Goal: Complete application form: Complete application form

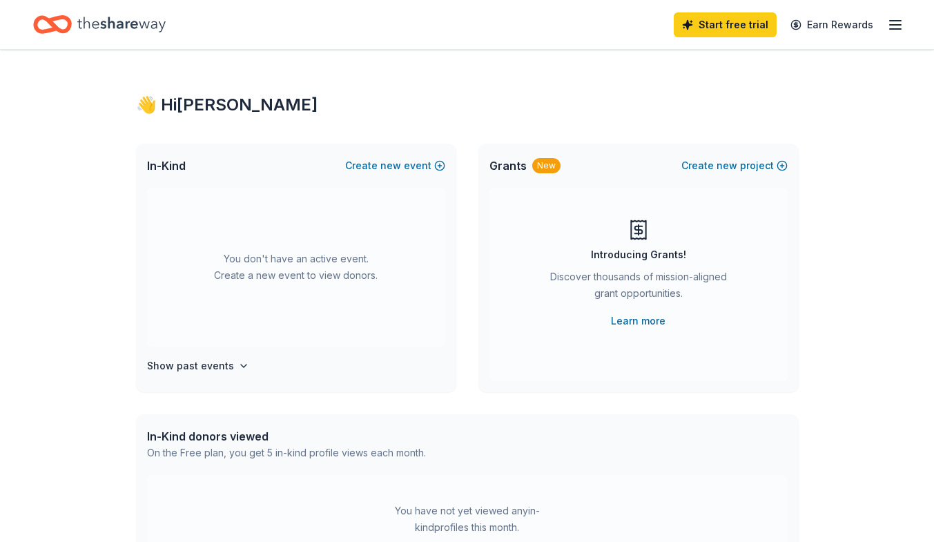
click at [894, 18] on icon "button" at bounding box center [895, 25] width 17 height 17
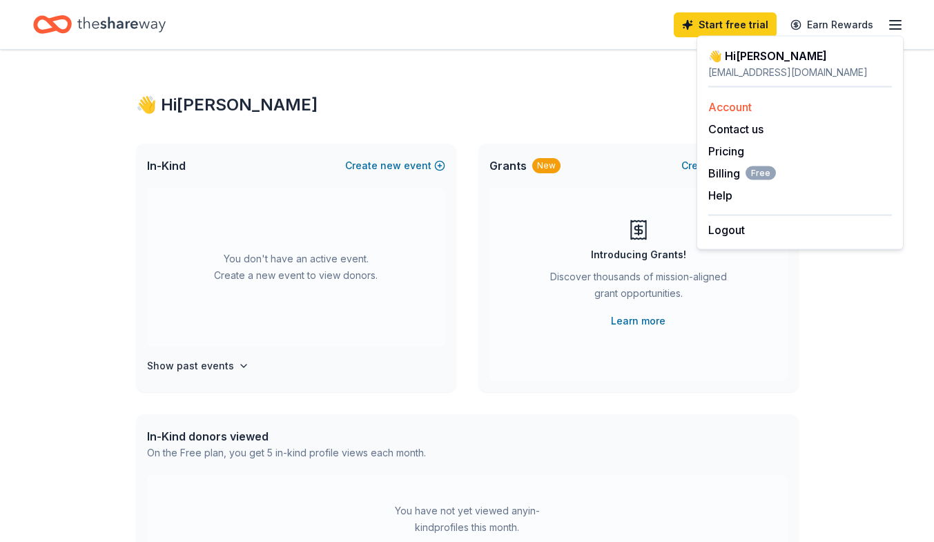
click at [736, 106] on link "Account" at bounding box center [729, 107] width 43 height 14
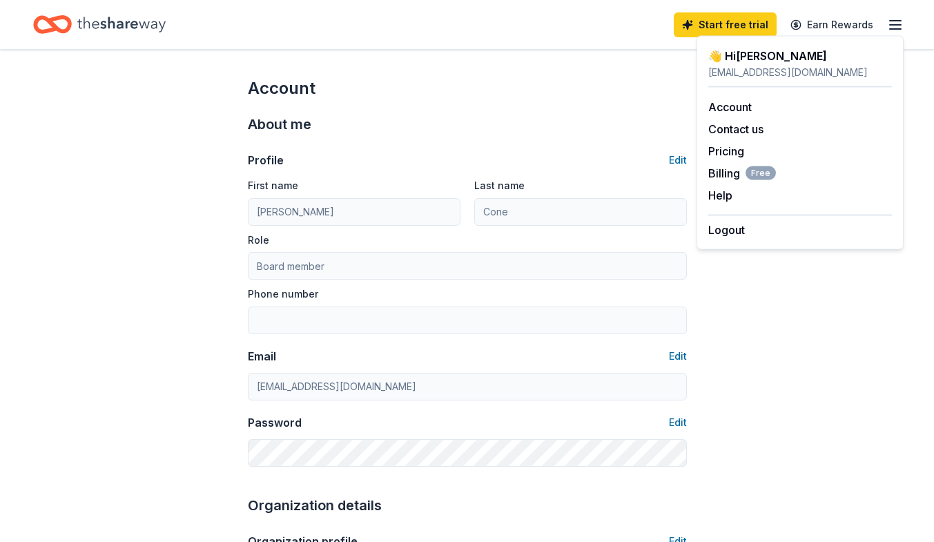
click at [584, 83] on div "Account" at bounding box center [467, 88] width 439 height 22
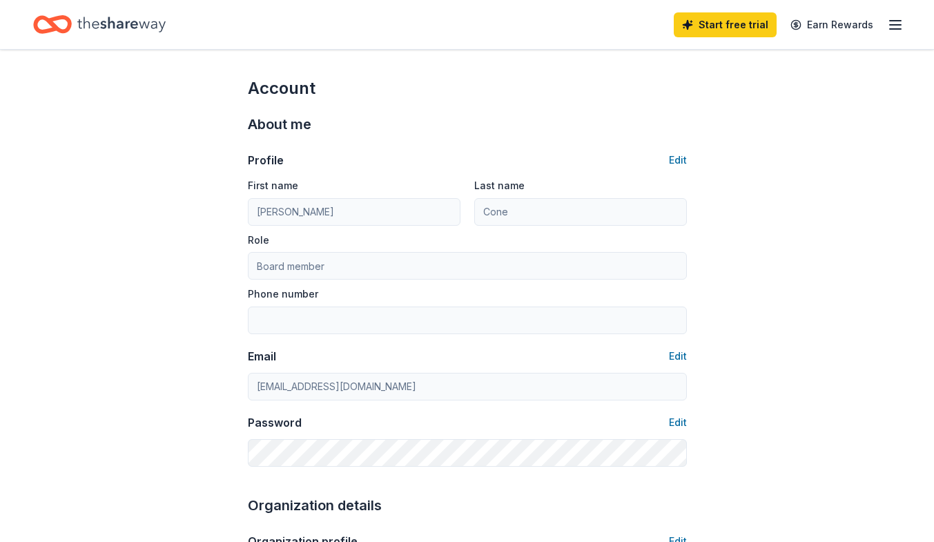
click at [71, 13] on icon "Home" at bounding box center [52, 24] width 39 height 32
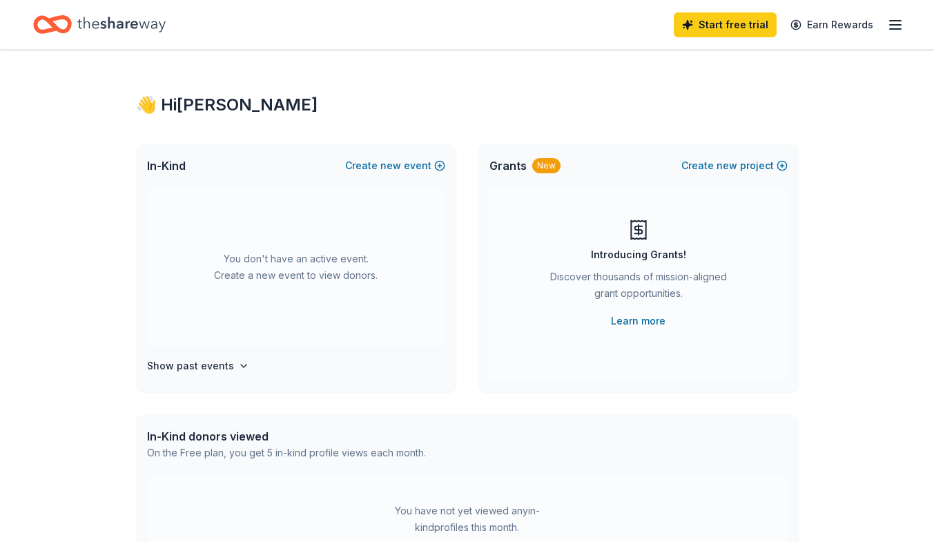
click at [896, 23] on icon "button" at bounding box center [895, 25] width 17 height 17
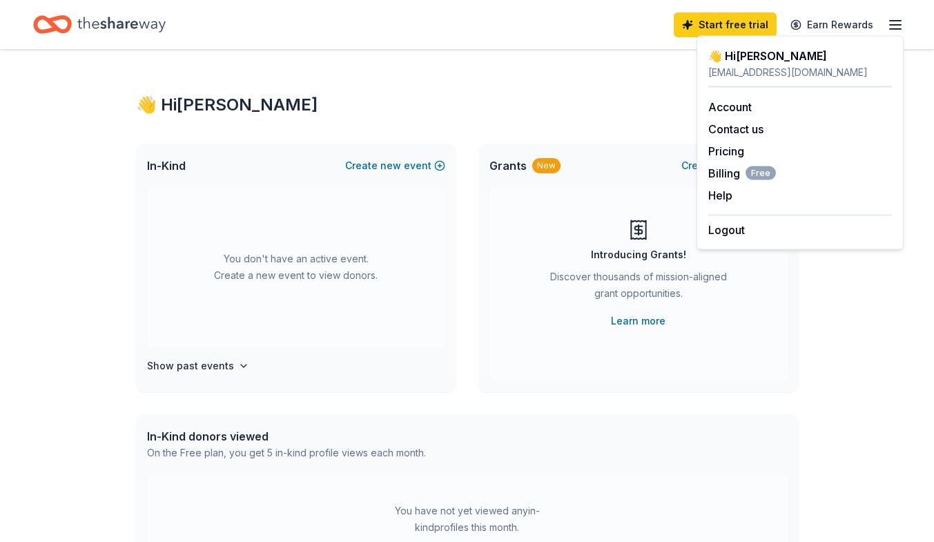
click at [762, 57] on div "👋 Hi Jennifer" at bounding box center [800, 56] width 184 height 17
click at [453, 91] on div "👋 Hi Jennifer In-Kind Create new event You don't have an active event. Create a…" at bounding box center [467, 453] width 707 height 806
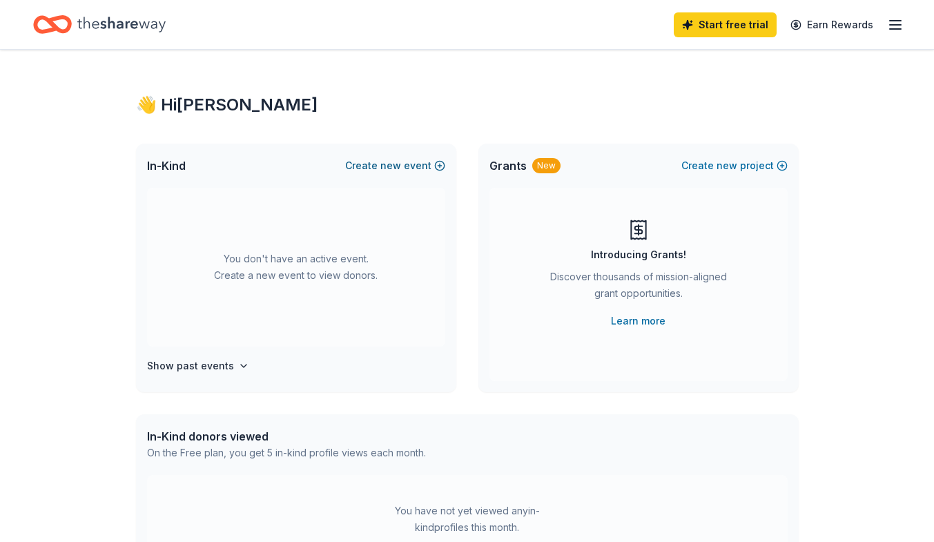
click at [423, 162] on button "Create new event" at bounding box center [395, 165] width 100 height 17
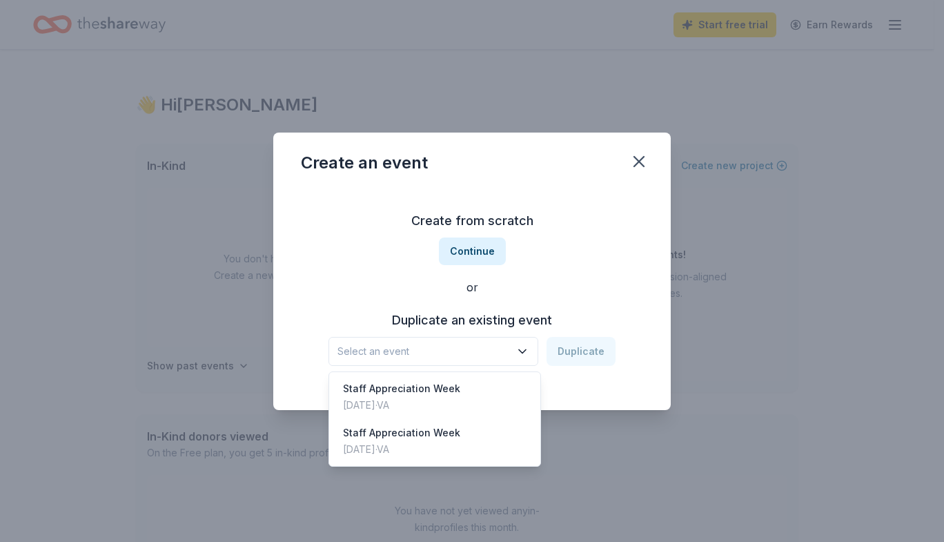
click at [503, 348] on span "Select an event" at bounding box center [424, 351] width 173 height 17
click at [481, 394] on div "Staff Appreciation Week May 05, 2025 · VA" at bounding box center [435, 397] width 206 height 44
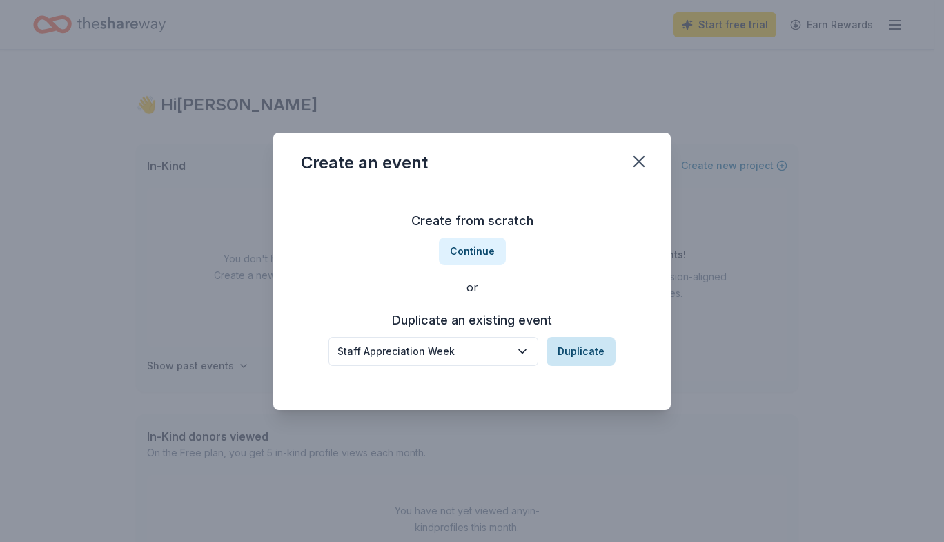
click at [579, 353] on button "Duplicate" at bounding box center [581, 351] width 69 height 29
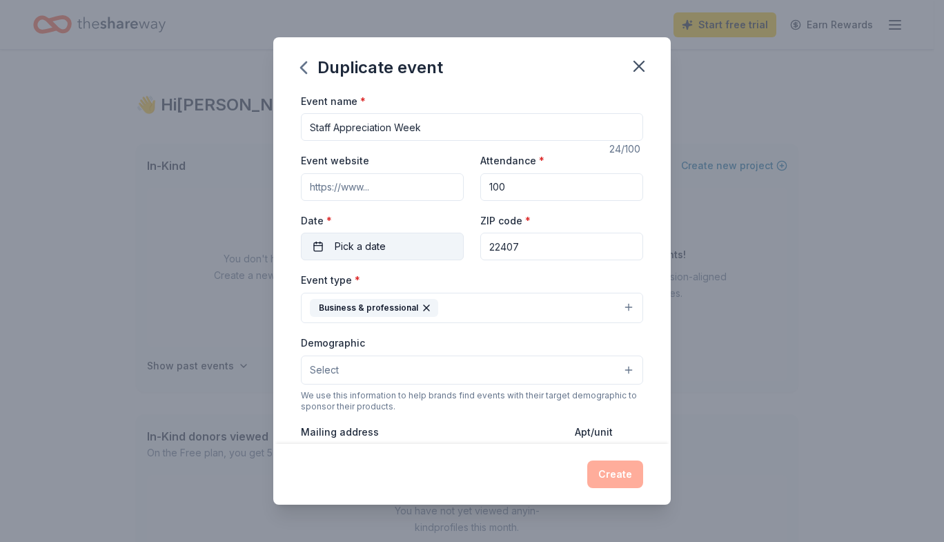
click at [377, 249] on span "Pick a date" at bounding box center [360, 246] width 51 height 17
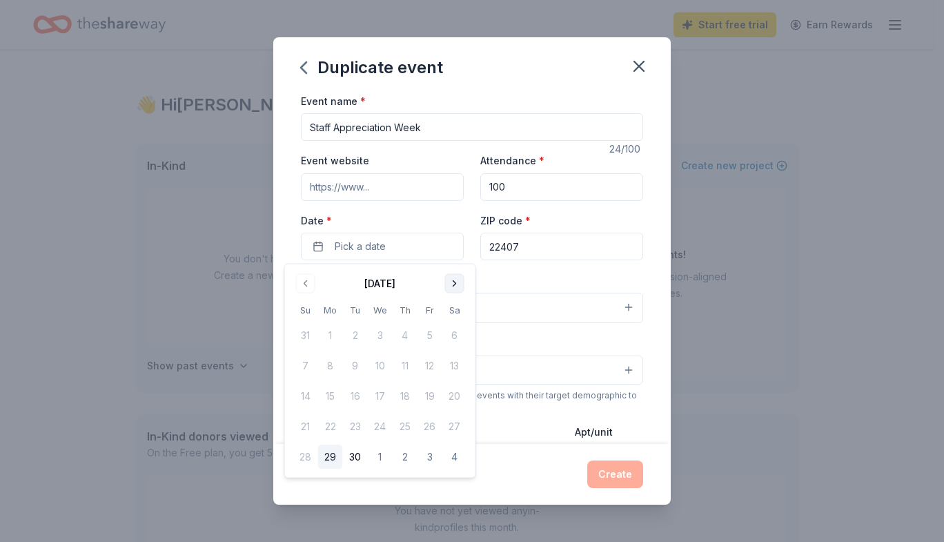
click at [456, 285] on button "Go to next month" at bounding box center [454, 283] width 19 height 19
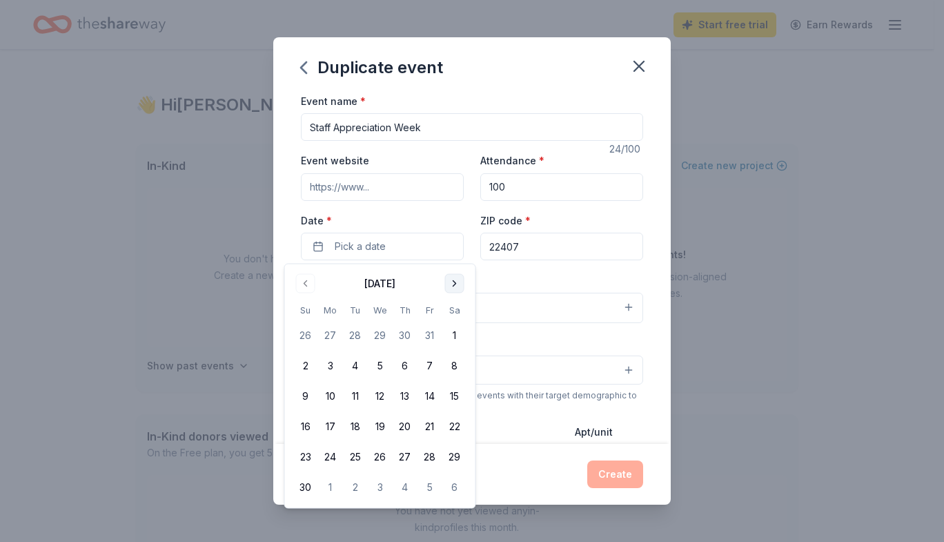
click at [456, 285] on button "Go to next month" at bounding box center [454, 283] width 19 height 19
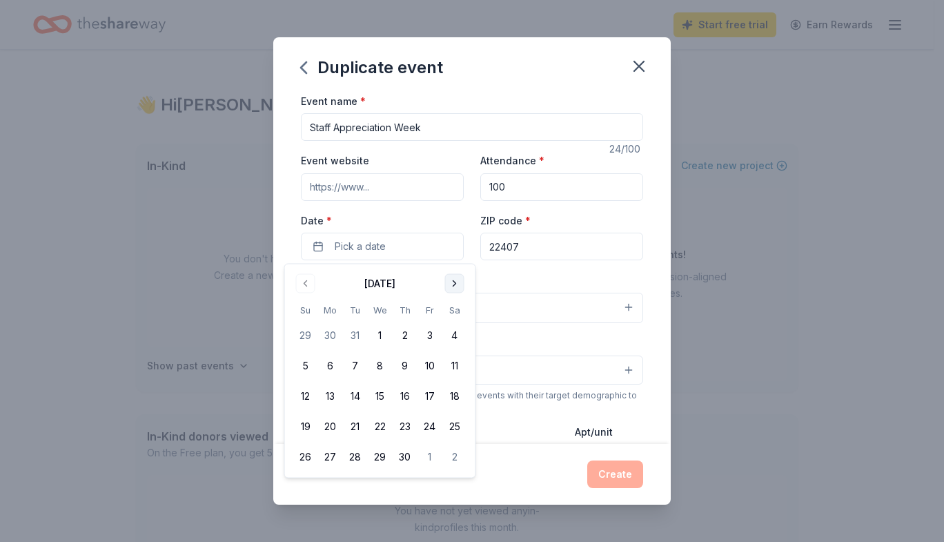
click at [456, 285] on button "Go to next month" at bounding box center [454, 283] width 19 height 19
click at [324, 363] on button "4" at bounding box center [330, 365] width 25 height 25
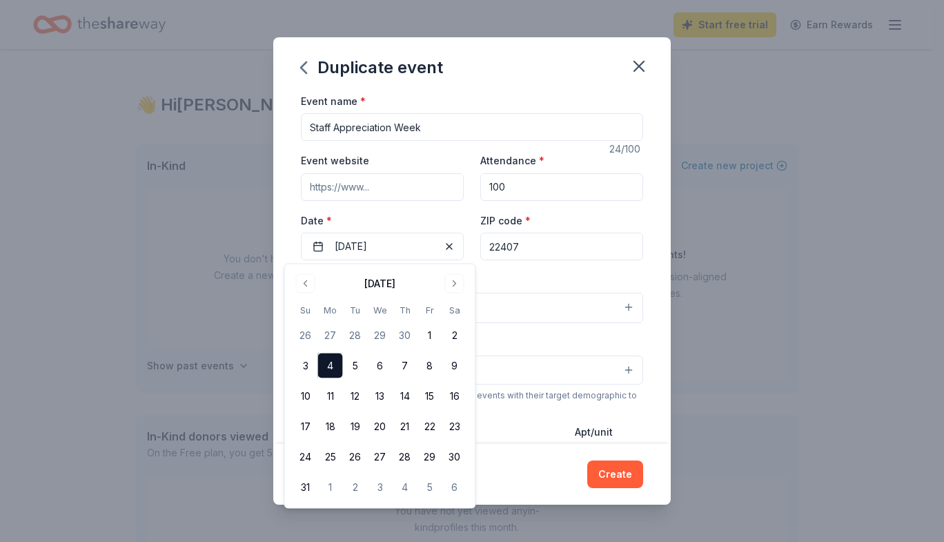
click at [641, 286] on div "Event name * Staff Appreciation Week 24 /100 Event website Attendance * 100 Dat…" at bounding box center [472, 269] width 398 height 352
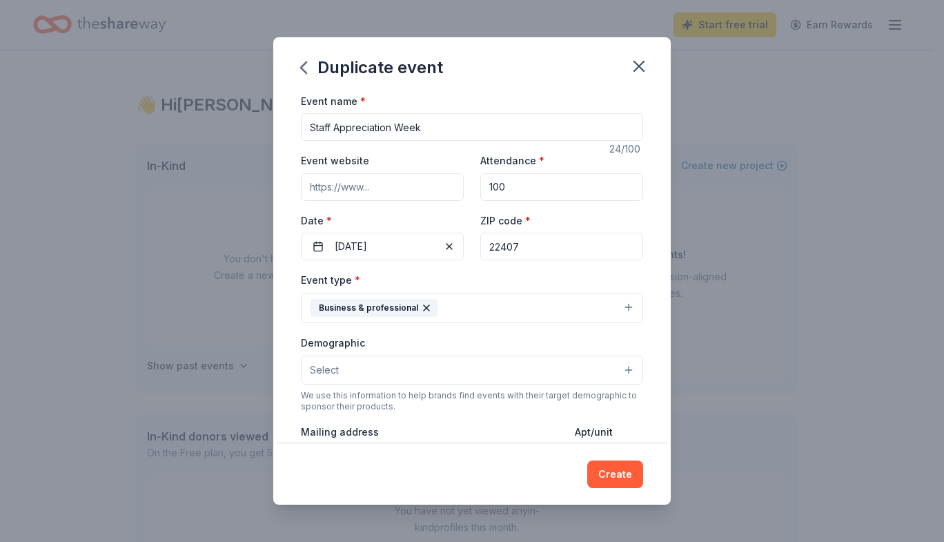
click at [619, 367] on button "Select" at bounding box center [472, 370] width 342 height 29
click at [623, 336] on div "Demographic Select All genders Mostly men Mostly women All ages 0-10 yrs 10-20 …" at bounding box center [472, 359] width 342 height 50
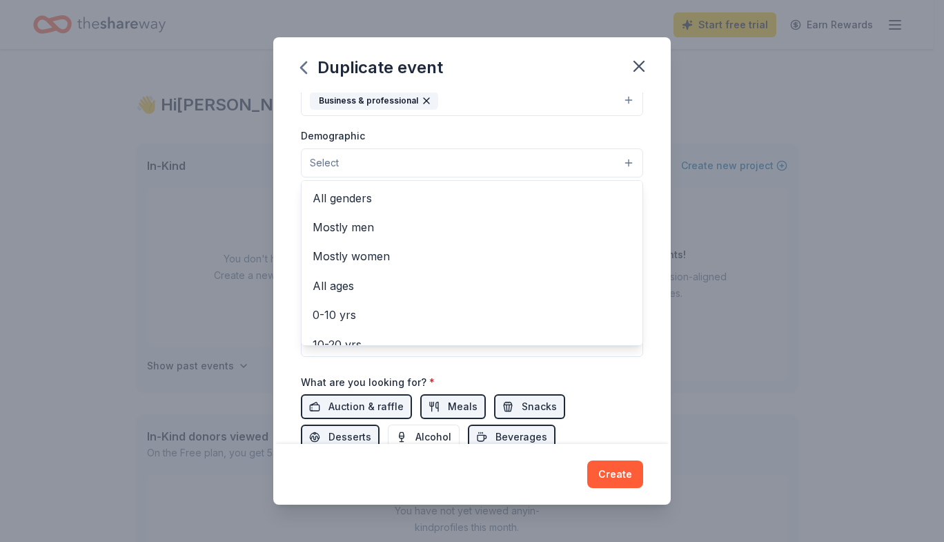
click at [617, 166] on button "Select" at bounding box center [472, 162] width 342 height 29
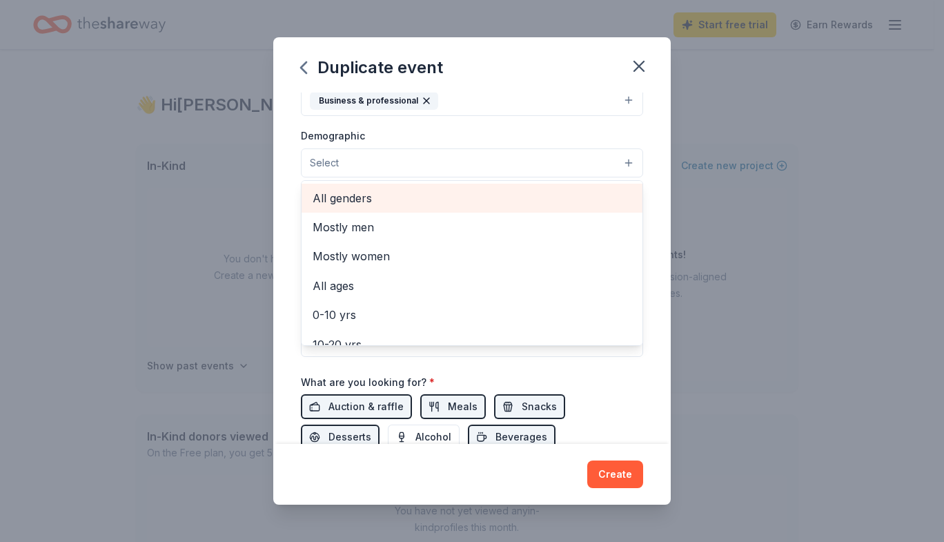
click at [557, 198] on span "All genders" at bounding box center [472, 198] width 319 height 18
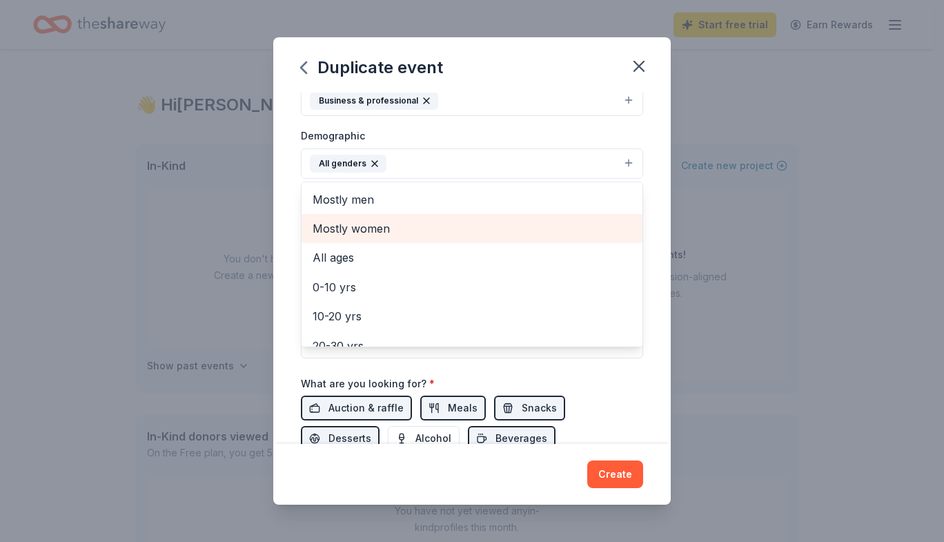
click at [567, 233] on span "Mostly women" at bounding box center [472, 229] width 319 height 18
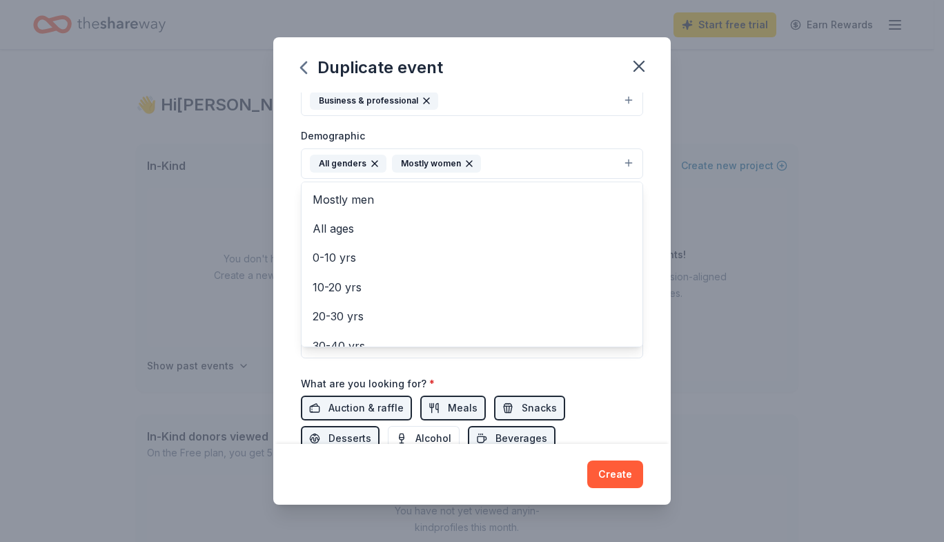
click at [653, 291] on div "Event name * Staff Appreciation Week 24 /100 Event website Attendance * 100 Dat…" at bounding box center [472, 269] width 398 height 352
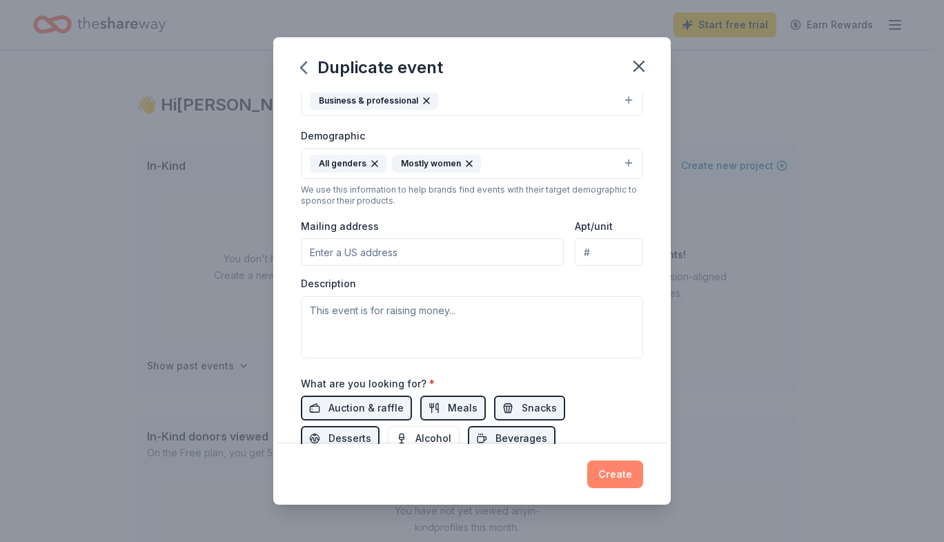
click at [623, 480] on button "Create" at bounding box center [616, 474] width 56 height 28
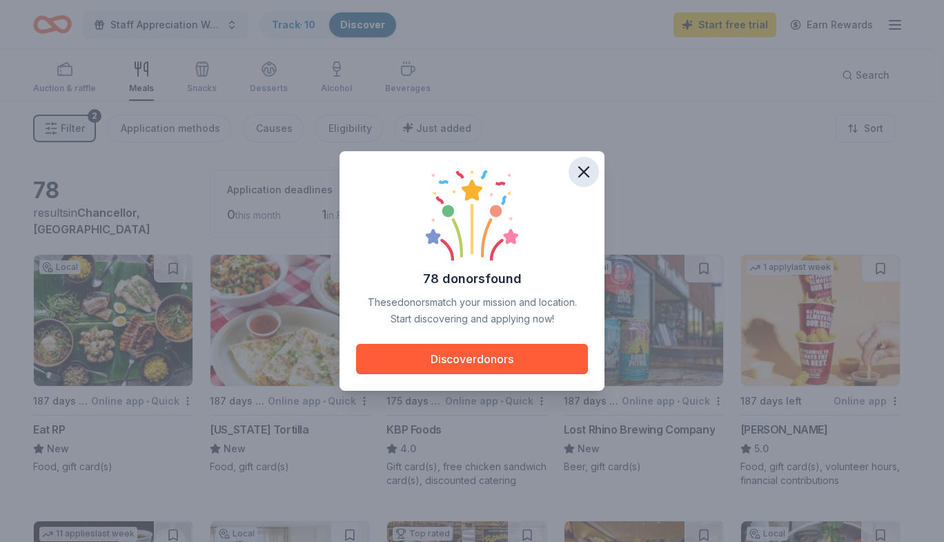
click at [578, 167] on icon "button" at bounding box center [583, 171] width 19 height 19
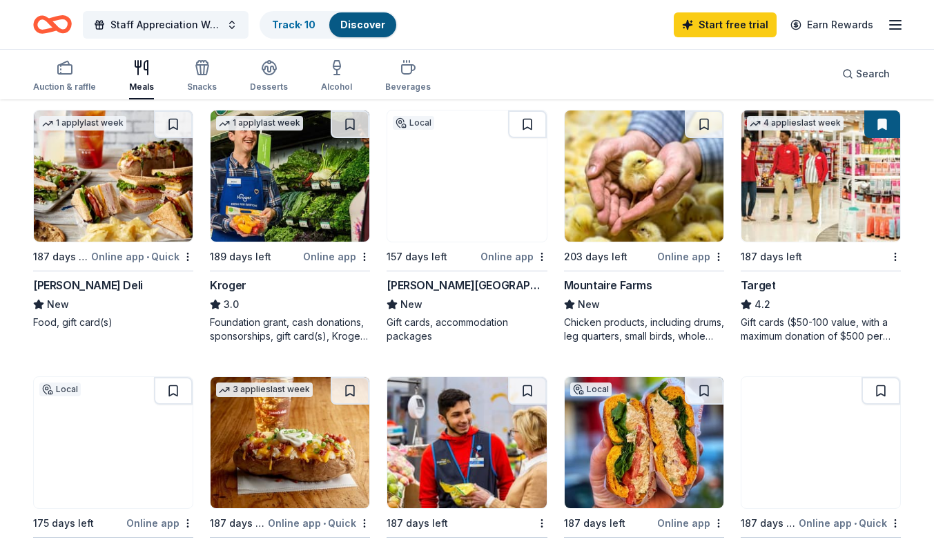
scroll to position [690, 0]
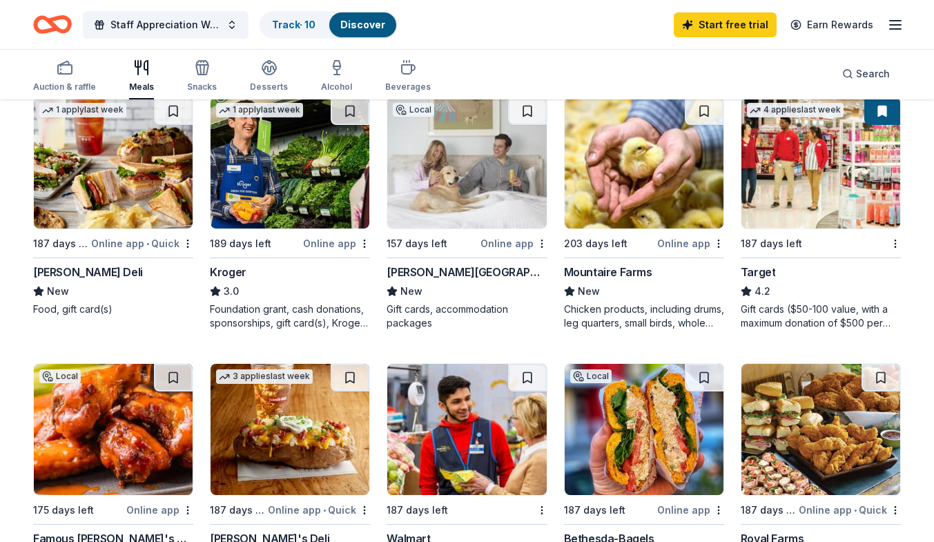
click at [98, 268] on div "McAlister's Deli" at bounding box center [88, 272] width 110 height 17
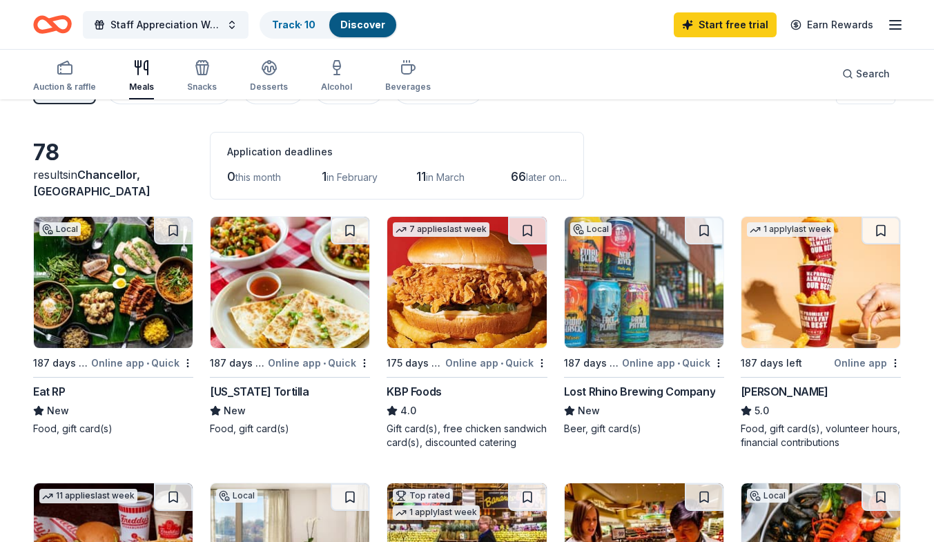
scroll to position [0, 0]
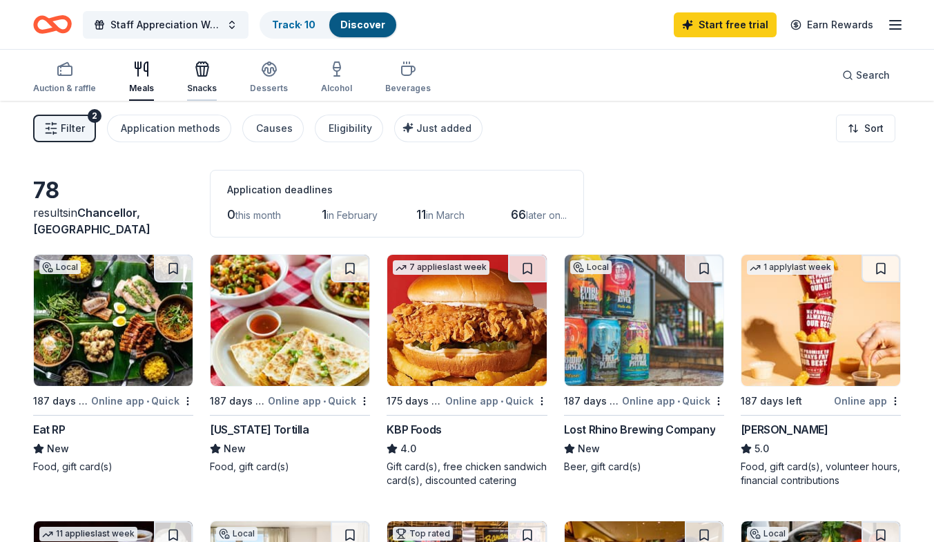
click at [189, 77] on div "Snacks" at bounding box center [202, 77] width 30 height 33
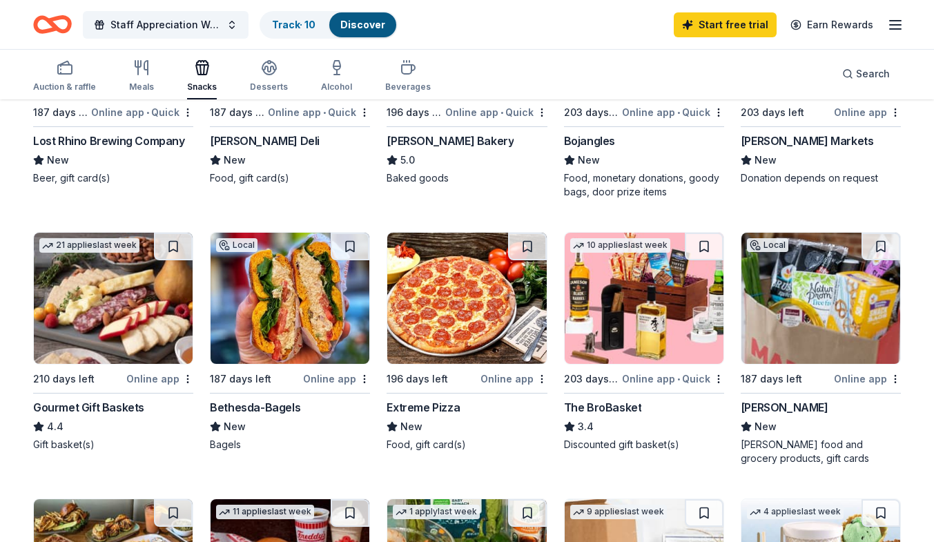
scroll to position [345, 0]
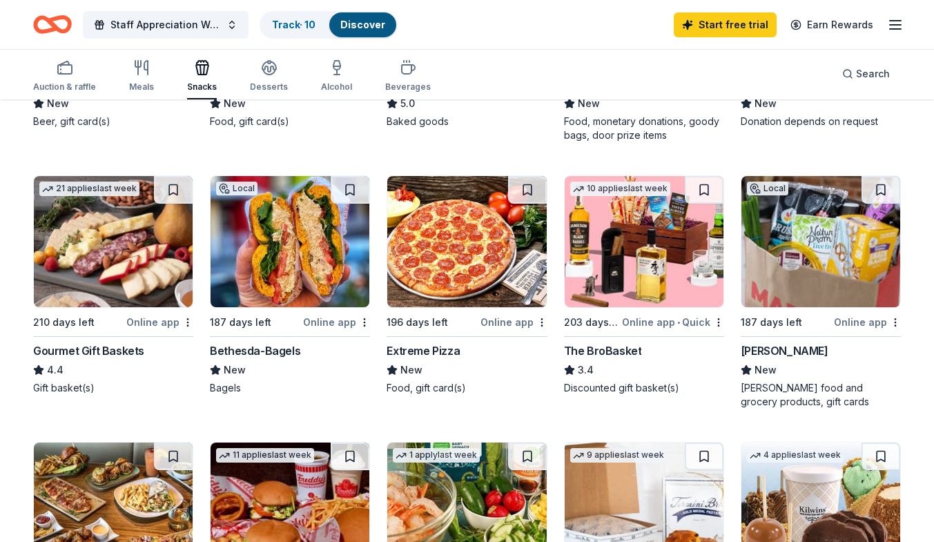
click at [106, 349] on div "Gourmet Gift Baskets" at bounding box center [88, 350] width 111 height 17
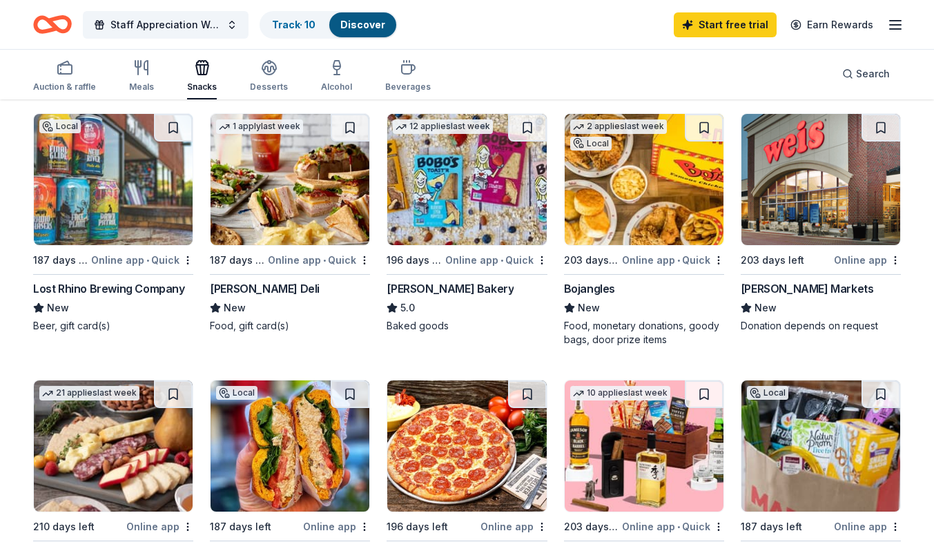
scroll to position [138, 0]
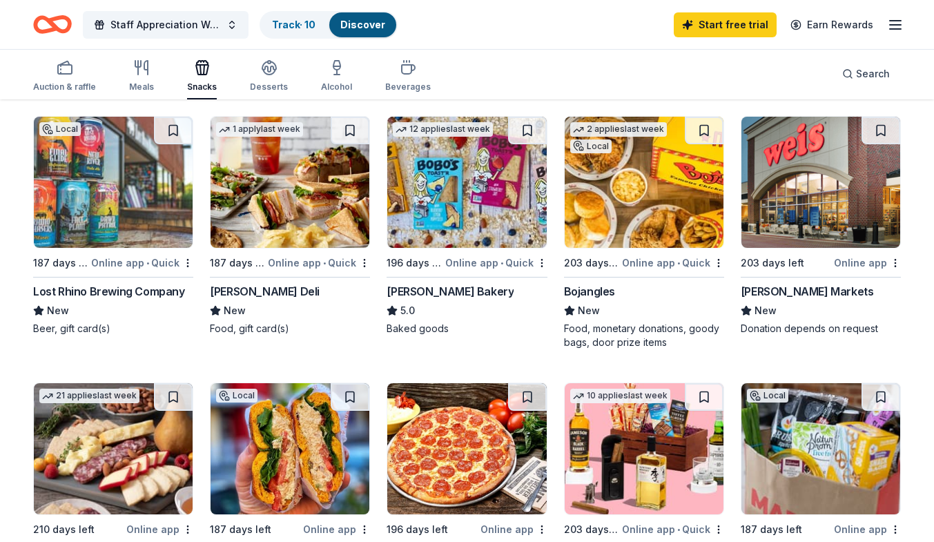
click at [897, 25] on line "button" at bounding box center [895, 25] width 11 height 0
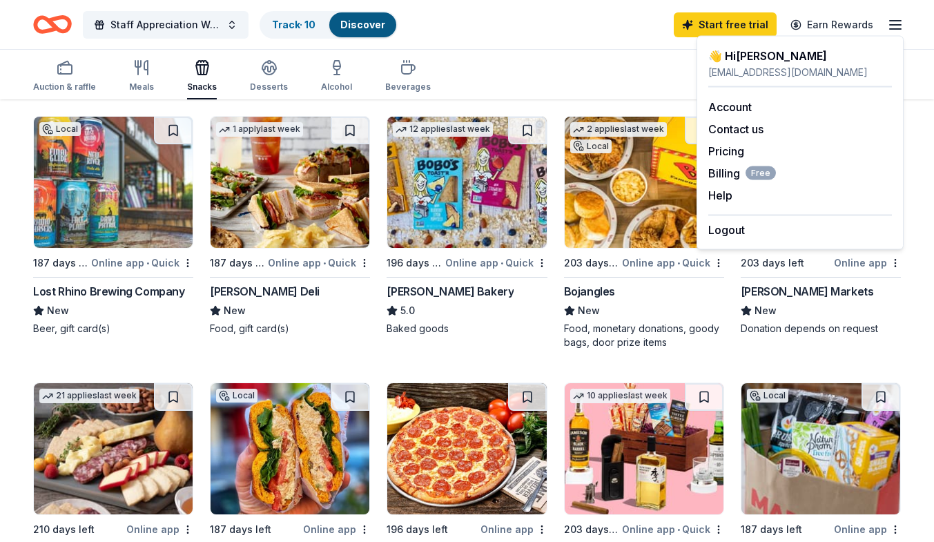
click at [804, 63] on div "👋 Hi Jennifer" at bounding box center [800, 56] width 184 height 17
click at [737, 57] on div "👋 Hi Jennifer" at bounding box center [800, 56] width 184 height 17
click at [736, 101] on link "Account" at bounding box center [729, 107] width 43 height 14
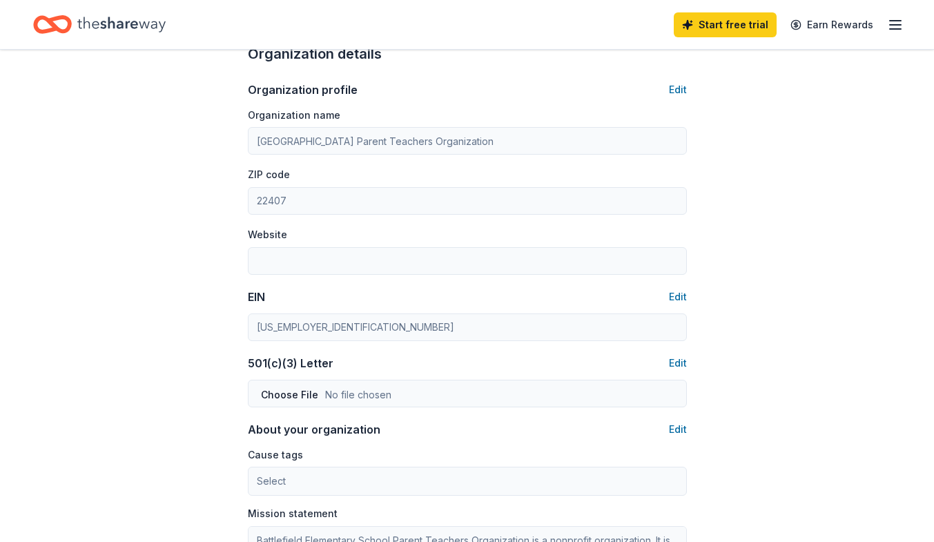
scroll to position [483, 0]
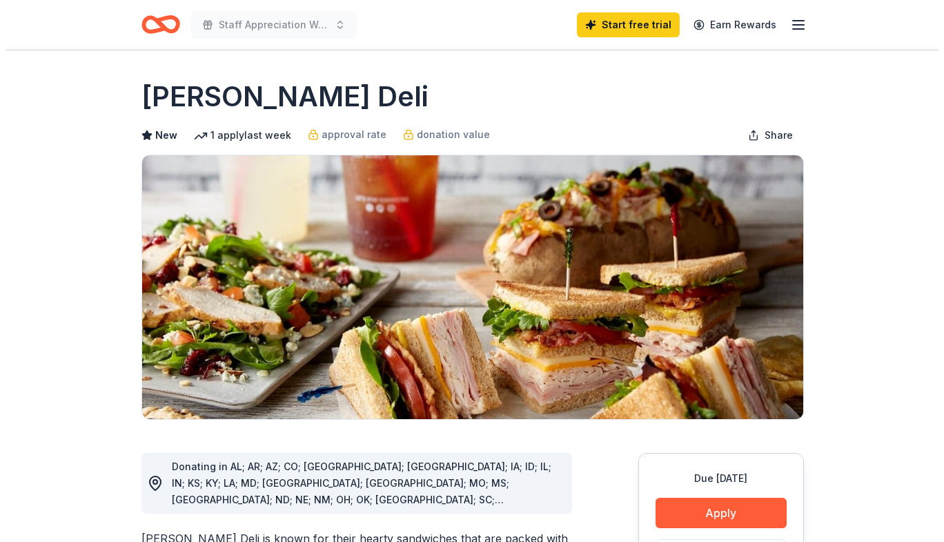
scroll to position [138, 0]
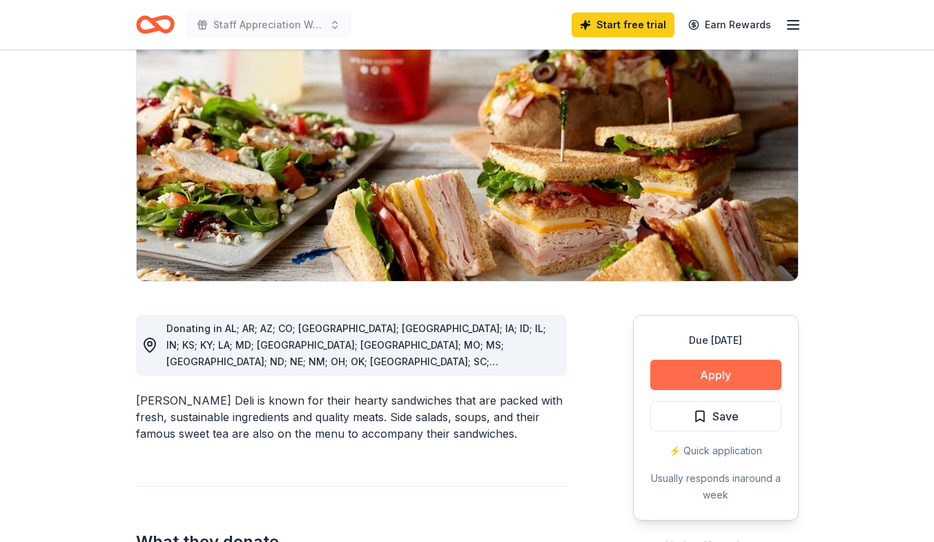
click at [738, 376] on button "Apply" at bounding box center [715, 375] width 131 height 30
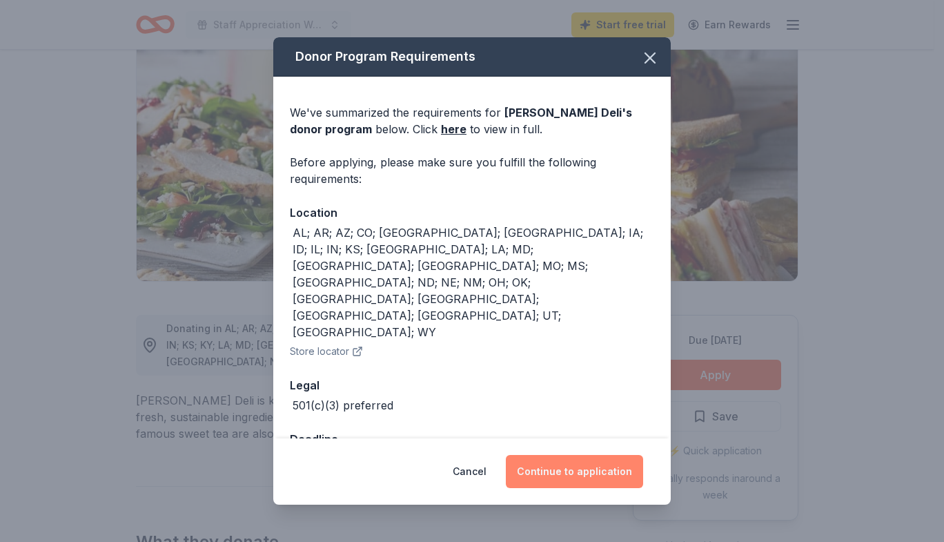
click at [570, 457] on button "Continue to application" at bounding box center [574, 471] width 137 height 33
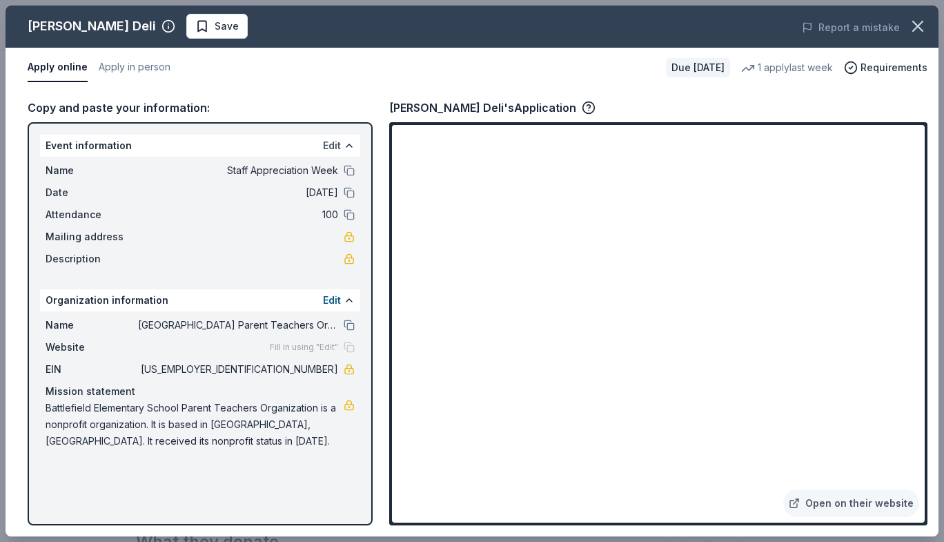
click at [333, 146] on button "Edit" at bounding box center [332, 145] width 18 height 17
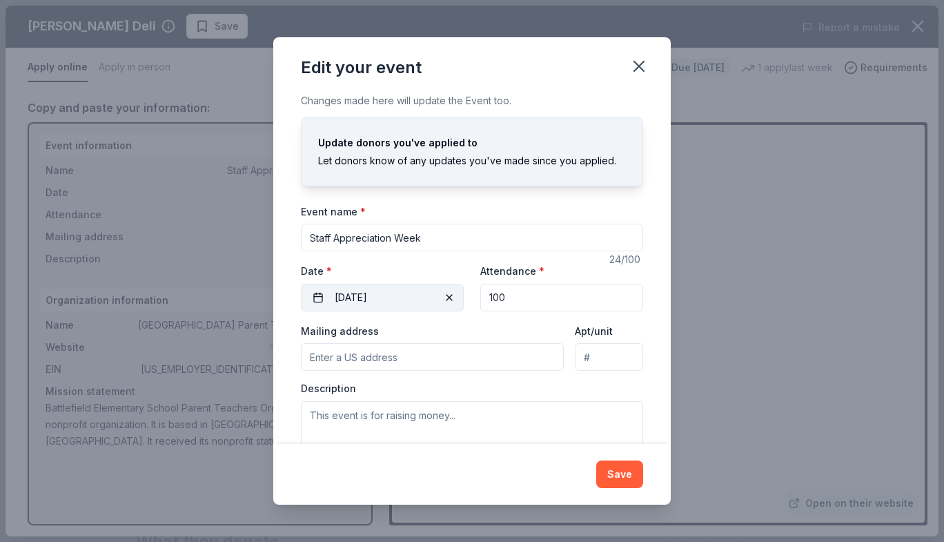
click at [443, 298] on span "button" at bounding box center [449, 297] width 17 height 17
click at [422, 302] on button "Pick a date" at bounding box center [382, 298] width 163 height 28
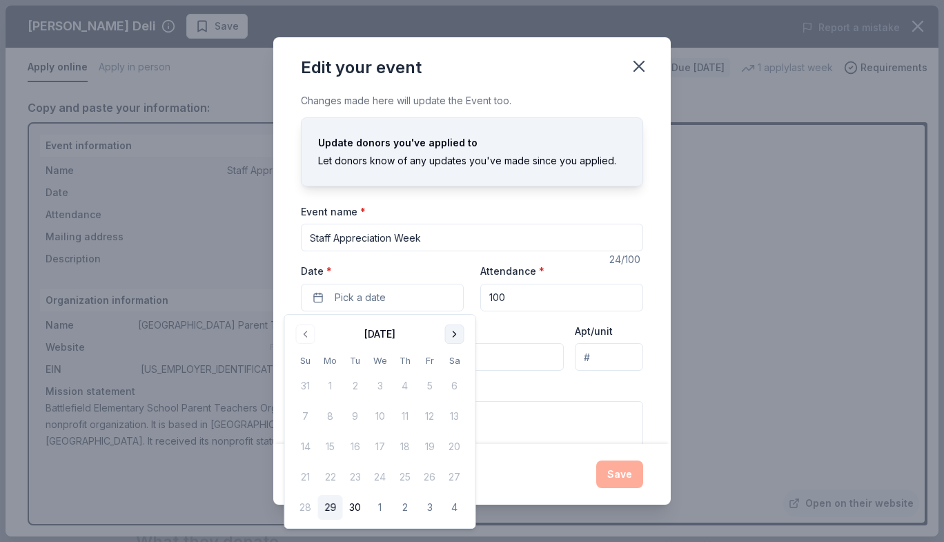
click at [453, 338] on button "Go to next month" at bounding box center [454, 333] width 19 height 19
click at [335, 510] on button "27" at bounding box center [330, 507] width 25 height 25
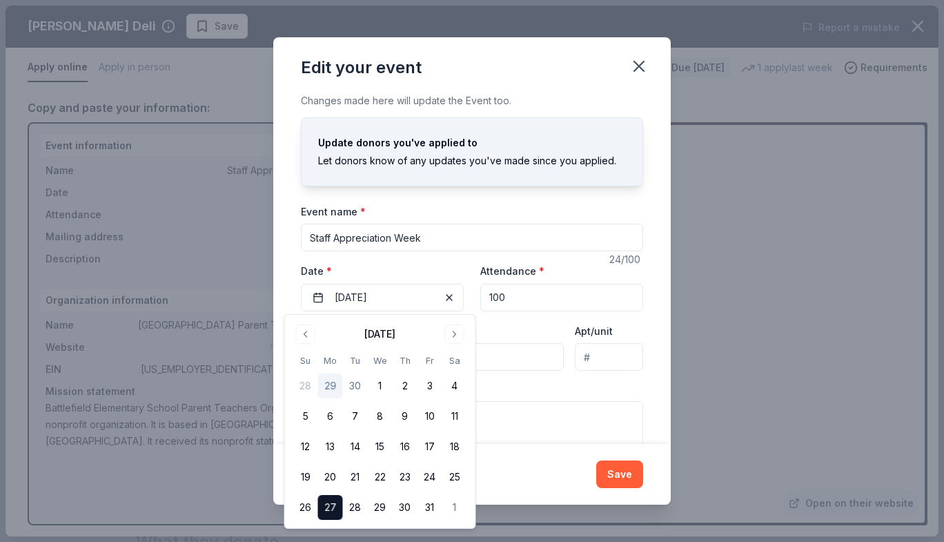
click at [430, 265] on label "Date *" at bounding box center [382, 271] width 163 height 14
click at [430, 284] on button "10/27/2025" at bounding box center [382, 298] width 163 height 28
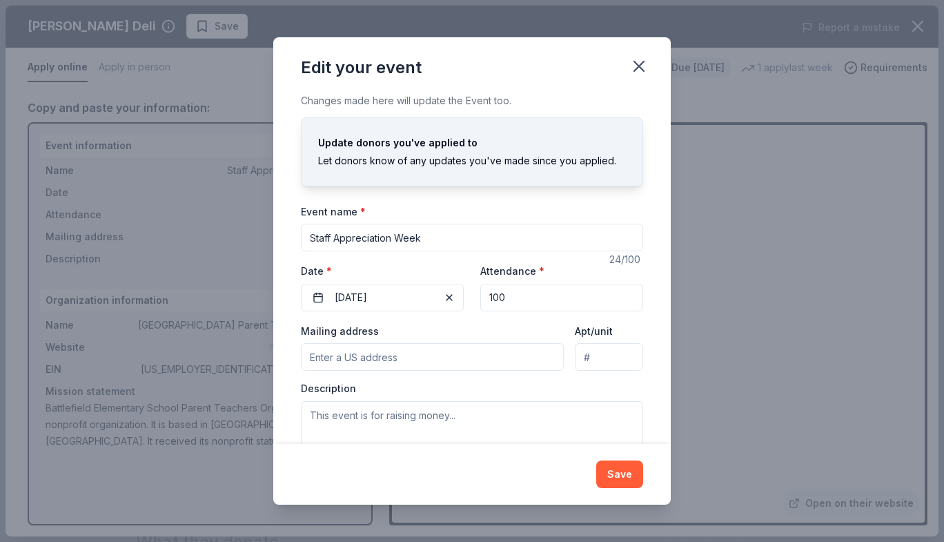
drag, startPoint x: 333, startPoint y: 238, endPoint x: 267, endPoint y: 231, distance: 66.6
click at [269, 235] on div "Edit your event Changes made here will update the Event too. Update donors you'…" at bounding box center [472, 271] width 944 height 542
click at [445, 241] on input "Teacher Appreciation Week" at bounding box center [472, 238] width 342 height 28
type input "Teacher Appreciation"
drag, startPoint x: 510, startPoint y: 297, endPoint x: 449, endPoint y: 317, distance: 64.6
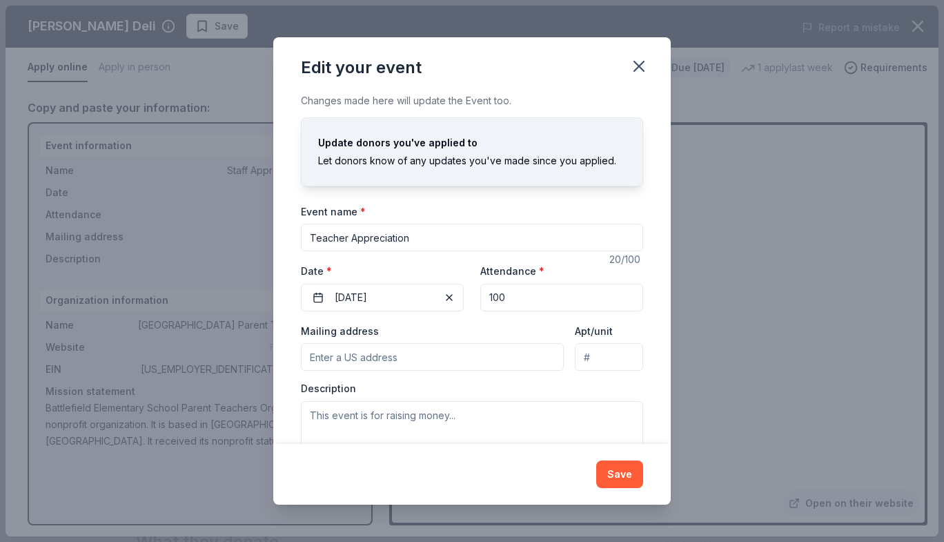
click at [449, 317] on div "Event name * Teacher Appreciation 20 /100 Event website Attendance * 100 Date *…" at bounding box center [472, 333] width 342 height 260
type input "20"
click at [450, 329] on div "Mailing address" at bounding box center [432, 346] width 263 height 49
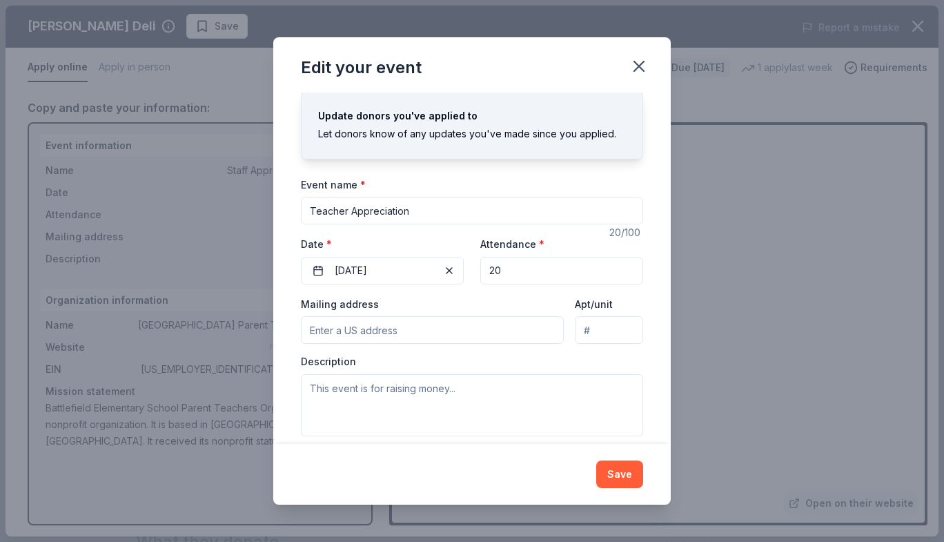
scroll to position [41, 0]
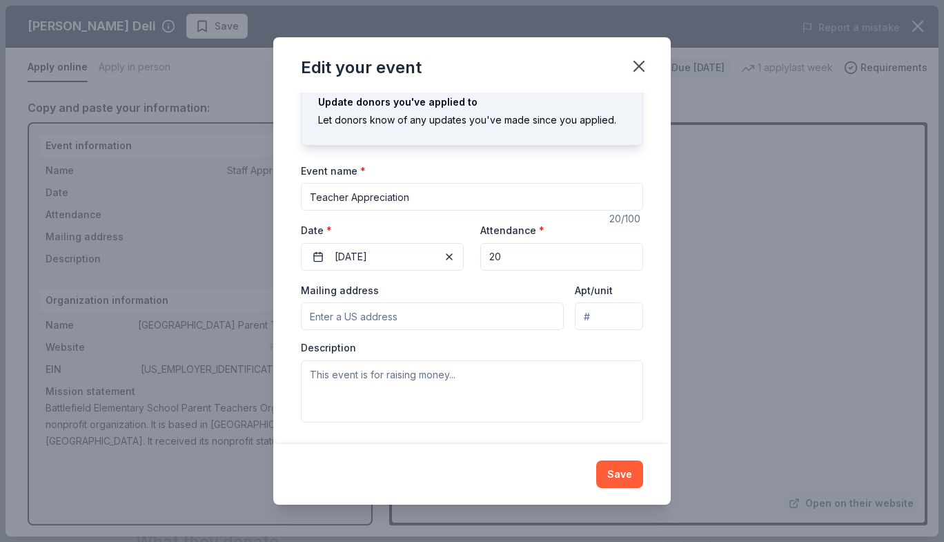
click at [464, 316] on input "Mailing address" at bounding box center [432, 316] width 263 height 28
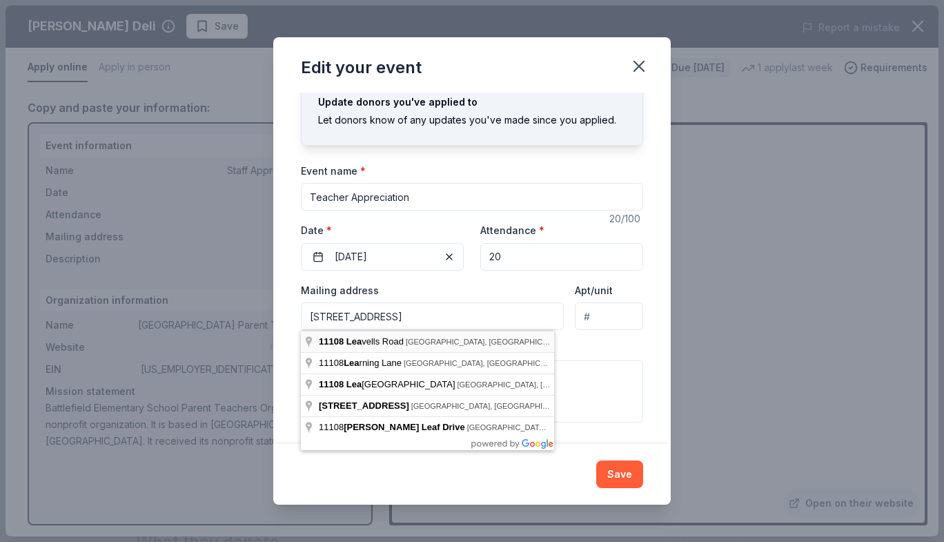
type input "11108 Leavells Road, Fredericksburg, VA, 22407"
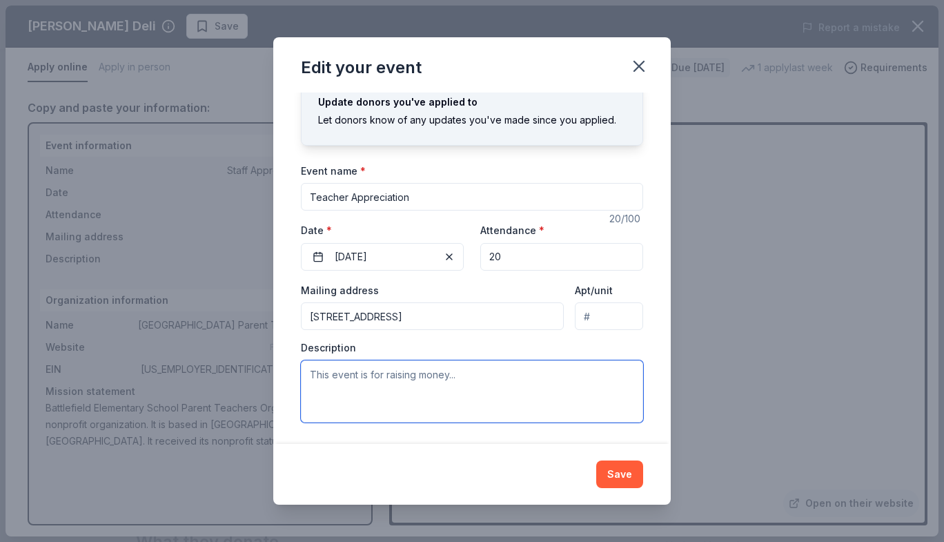
click at [454, 371] on textarea at bounding box center [472, 391] width 342 height 62
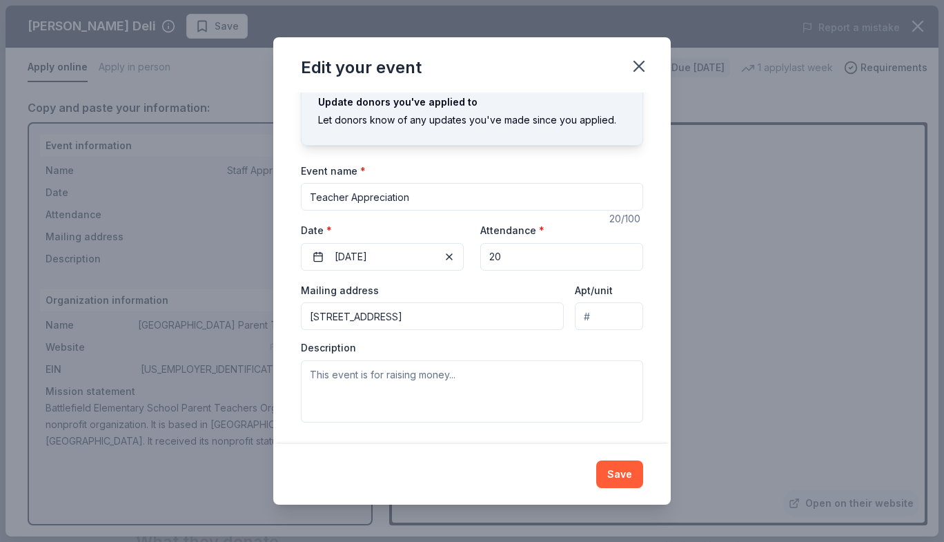
click at [635, 474] on button "Save" at bounding box center [619, 474] width 47 height 28
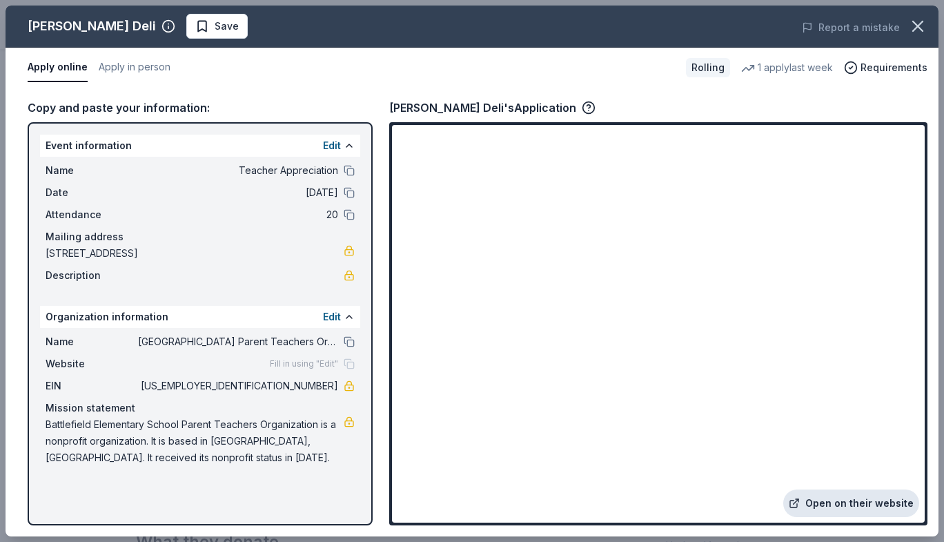
click at [849, 509] on link "Open on their website" at bounding box center [852, 503] width 136 height 28
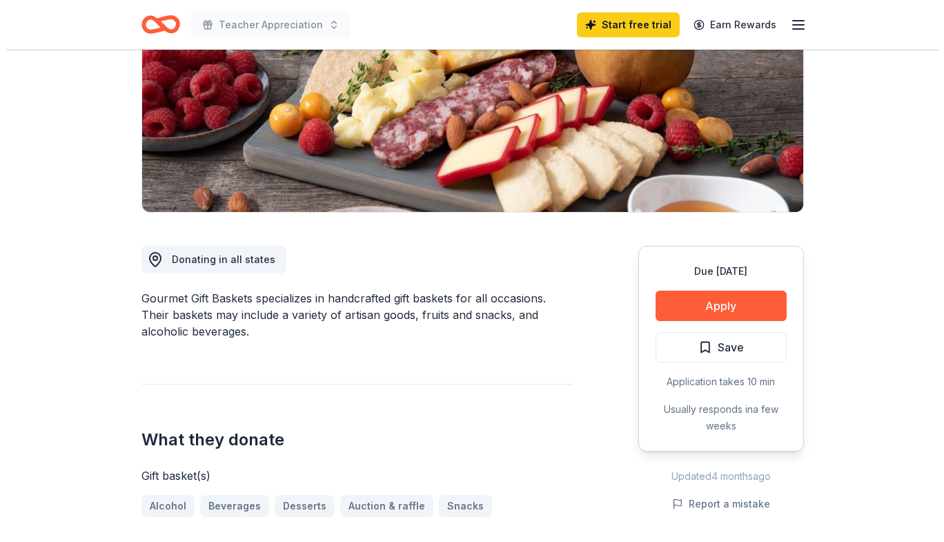
scroll to position [207, 0]
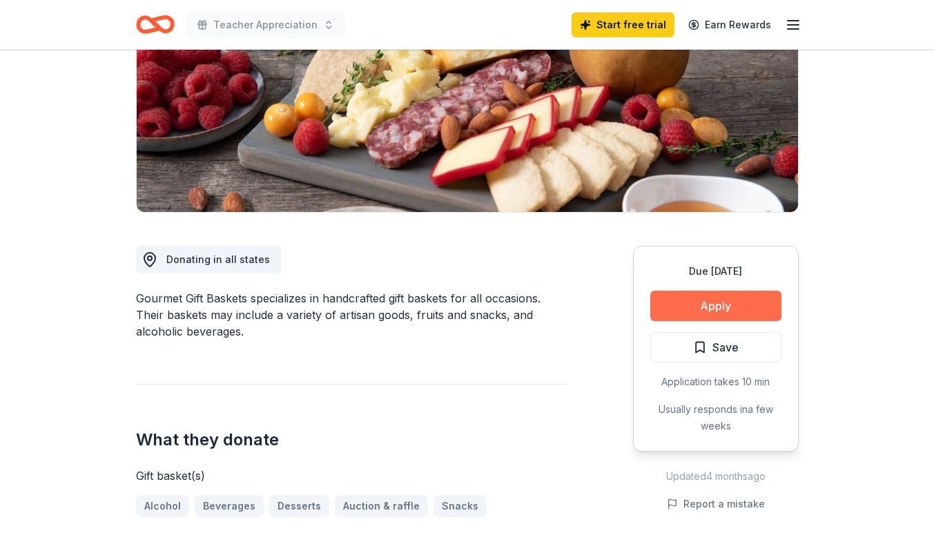
click at [697, 306] on button "Apply" at bounding box center [715, 306] width 131 height 30
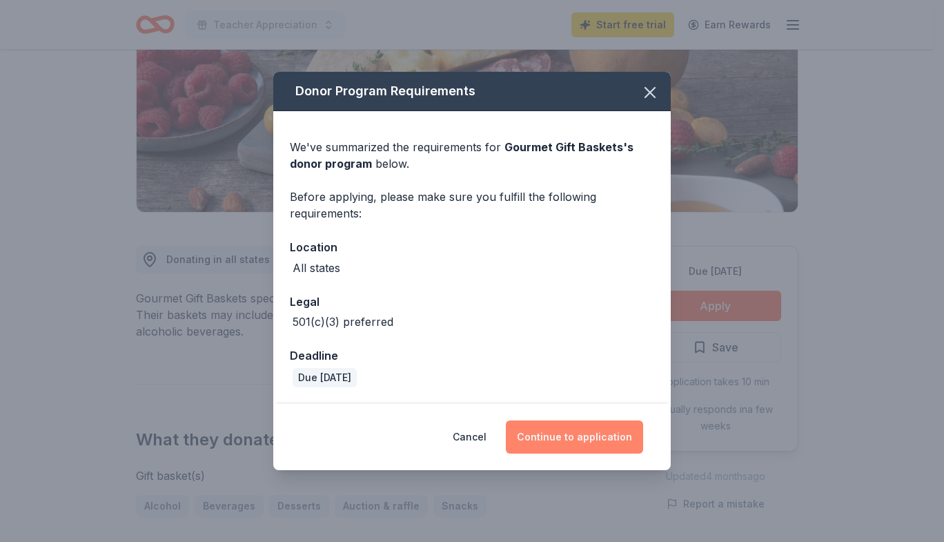
click at [561, 442] on button "Continue to application" at bounding box center [574, 436] width 137 height 33
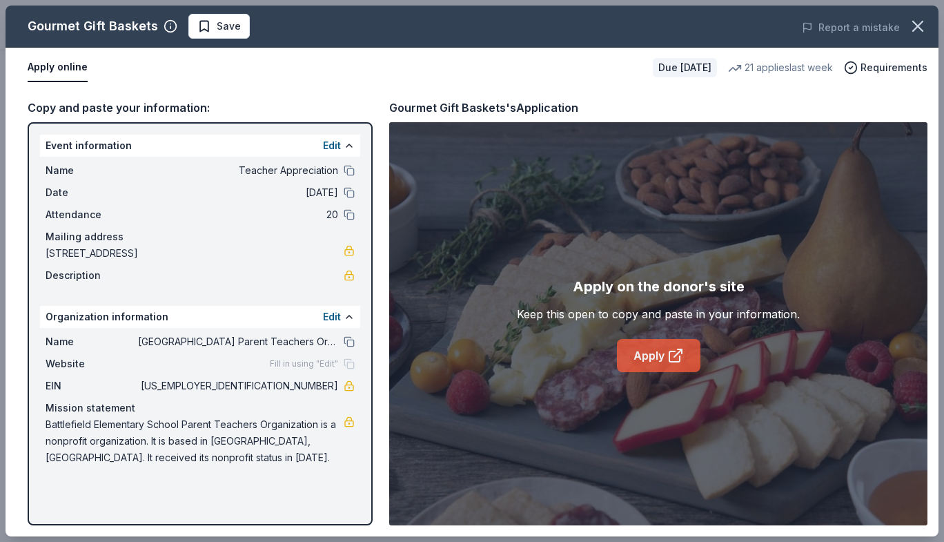
click at [652, 354] on link "Apply" at bounding box center [659, 355] width 84 height 33
